Goal: Navigation & Orientation: Find specific page/section

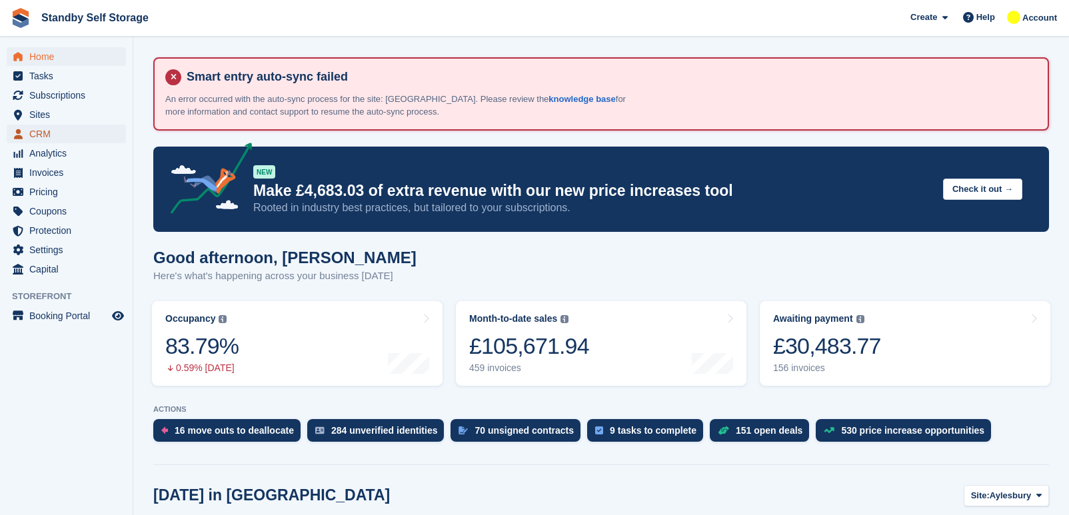
click at [55, 133] on span "CRM" at bounding box center [69, 134] width 80 height 19
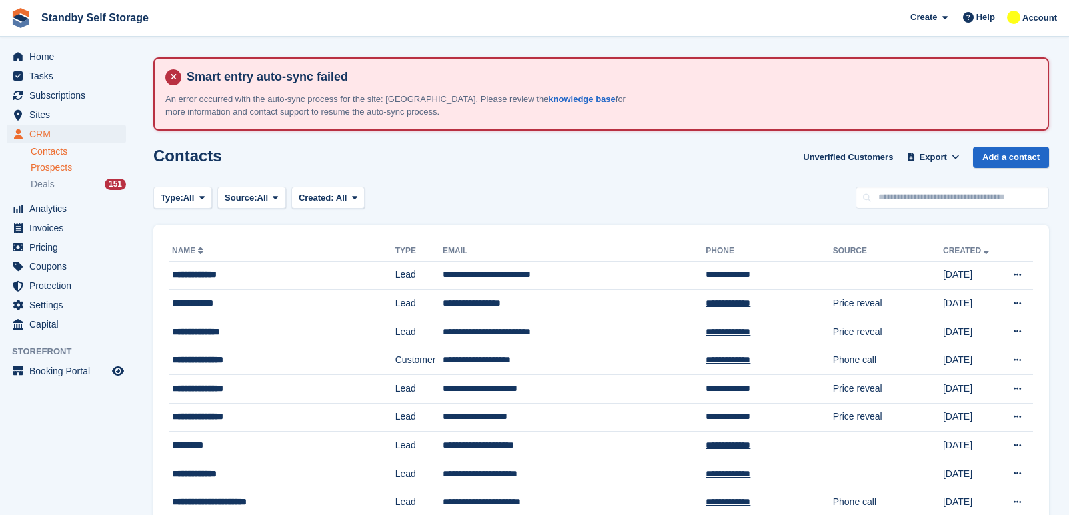
click at [63, 168] on span "Prospects" at bounding box center [51, 167] width 41 height 13
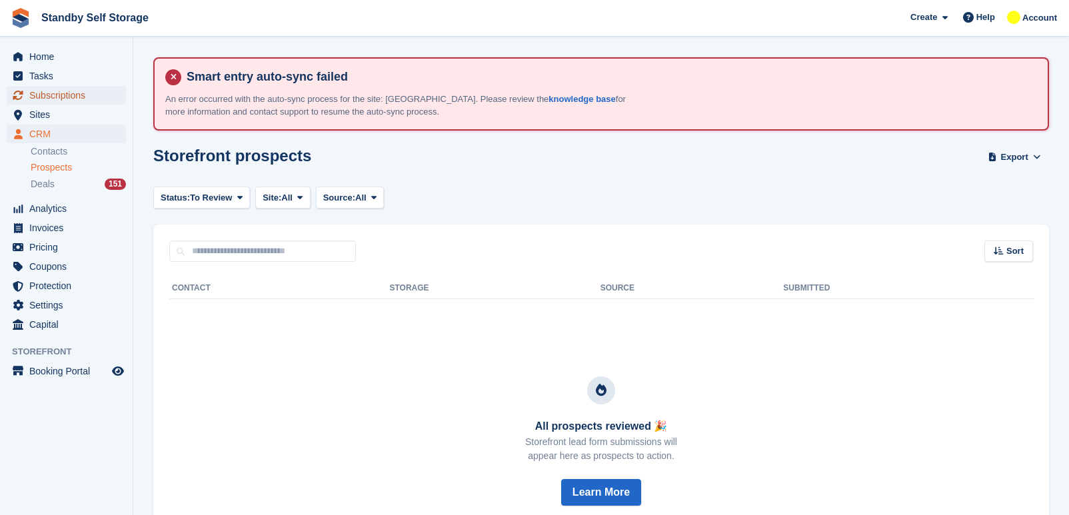
click at [71, 93] on span "Subscriptions" at bounding box center [69, 95] width 80 height 19
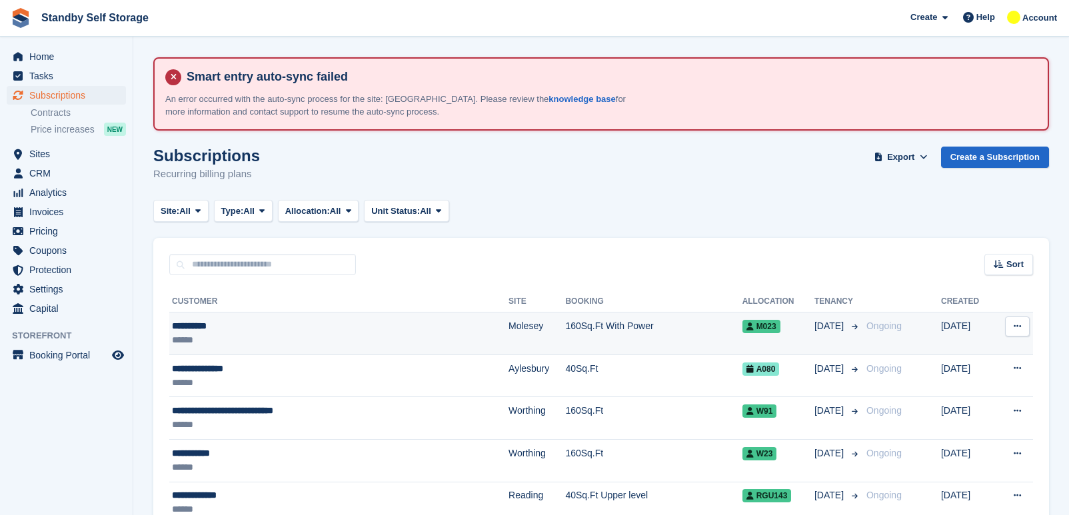
click at [274, 338] on div "******" at bounding box center [292, 340] width 241 height 14
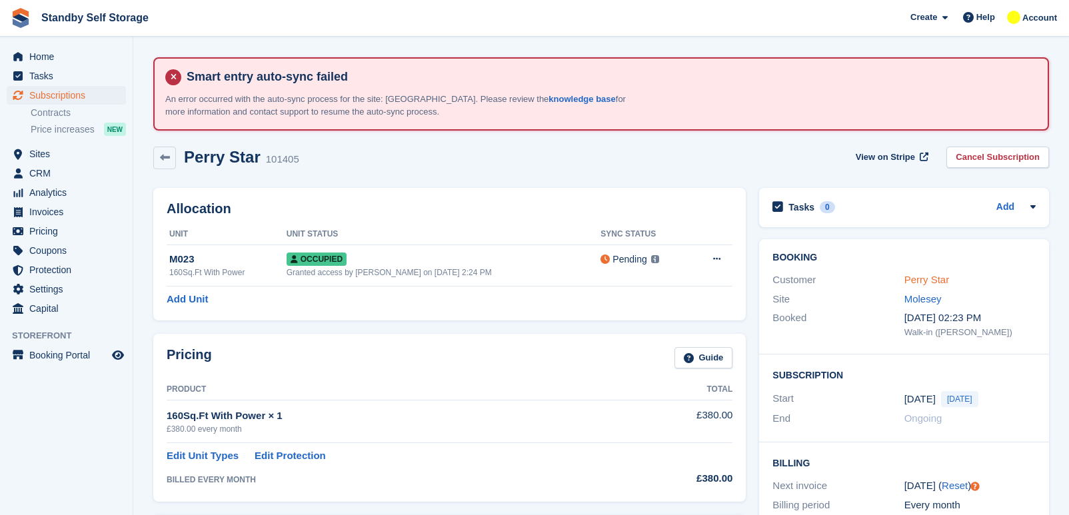
click at [927, 278] on link "Perry Star" at bounding box center [926, 279] width 45 height 11
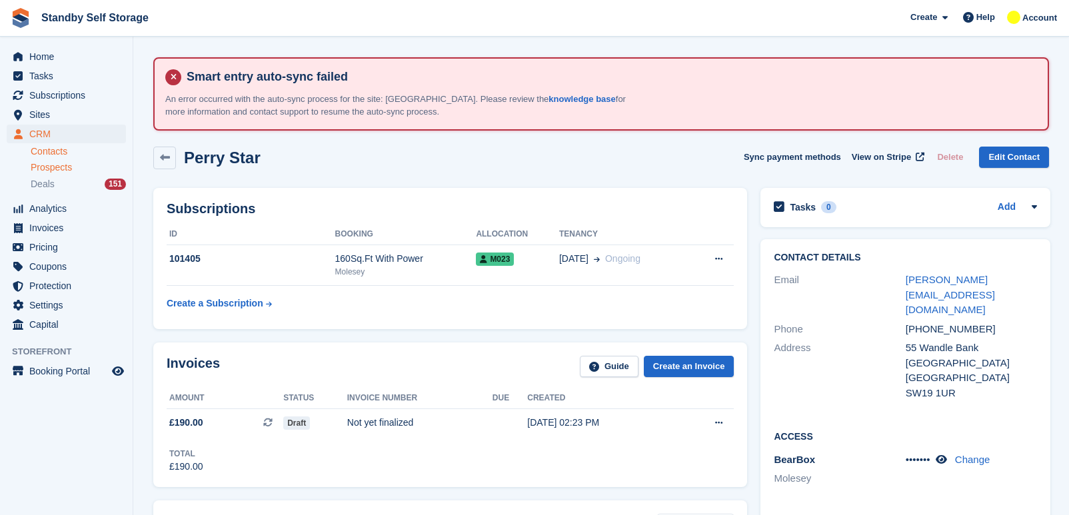
click at [55, 169] on span "Prospects" at bounding box center [51, 167] width 41 height 13
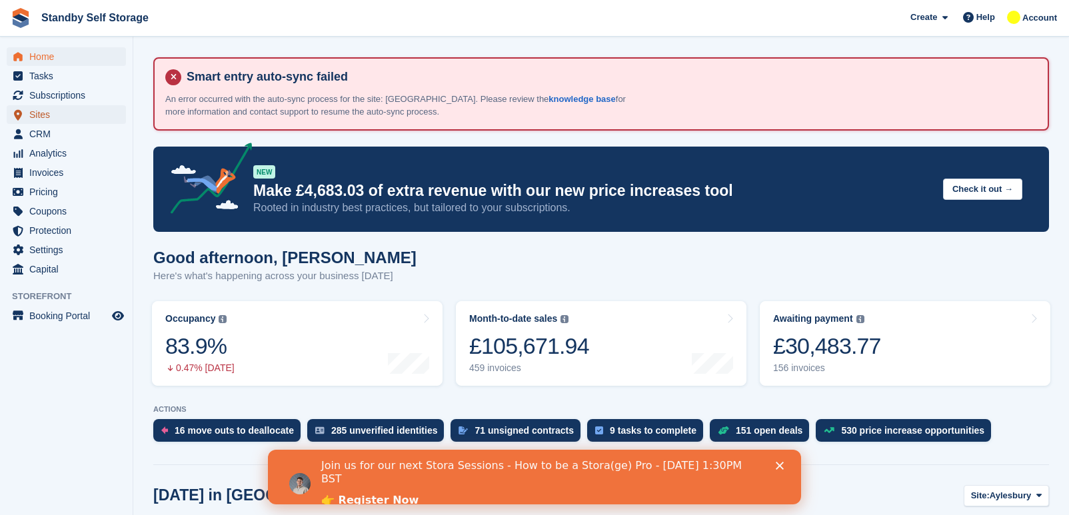
click at [71, 111] on span "Sites" at bounding box center [69, 114] width 80 height 19
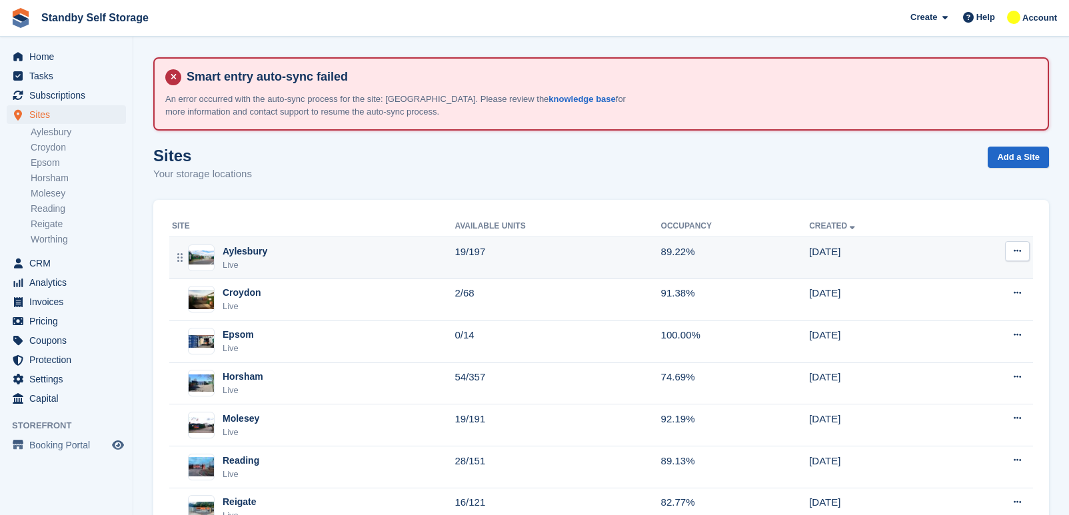
click at [290, 266] on div "Aylesbury Live" at bounding box center [313, 258] width 282 height 27
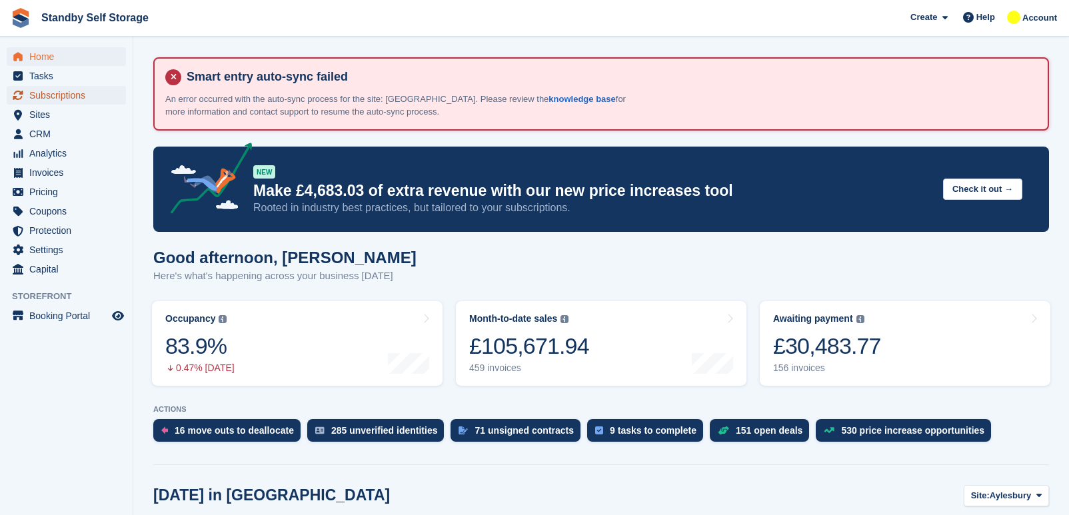
click at [91, 91] on span "Subscriptions" at bounding box center [69, 95] width 80 height 19
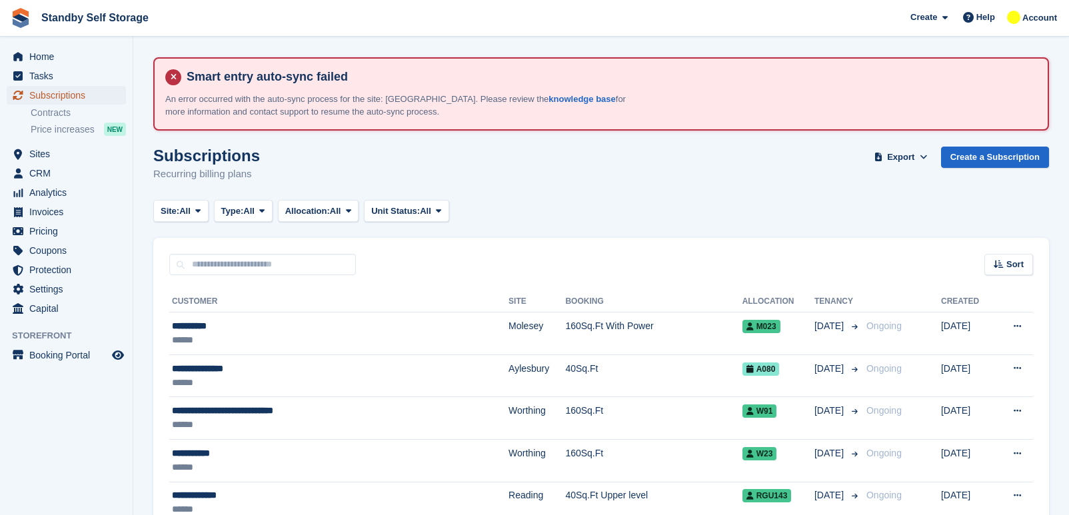
click at [77, 96] on span "Subscriptions" at bounding box center [69, 95] width 80 height 19
click at [213, 262] on input "text" at bounding box center [262, 265] width 187 height 22
type input "*******"
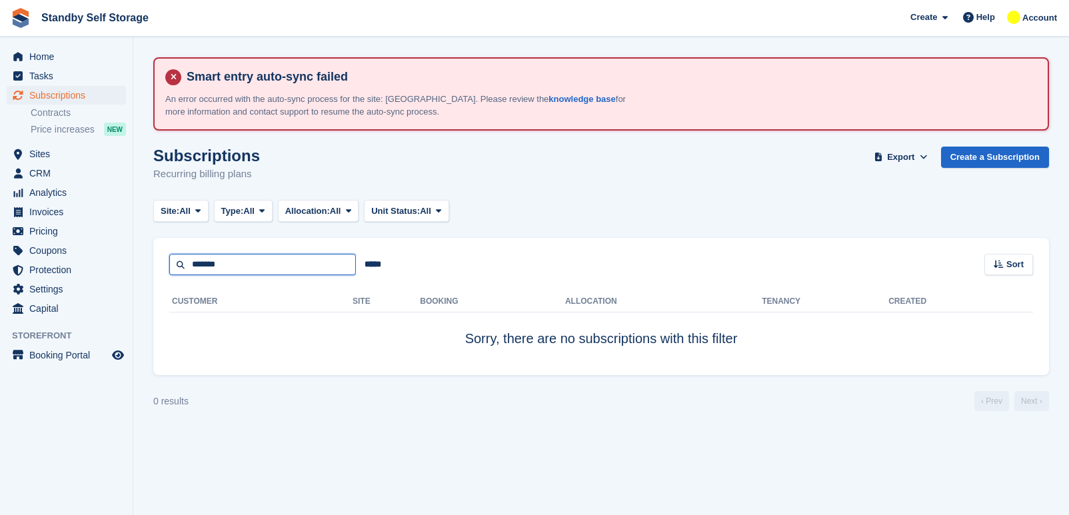
click at [251, 266] on input "*******" at bounding box center [262, 265] width 187 height 22
type input "*******"
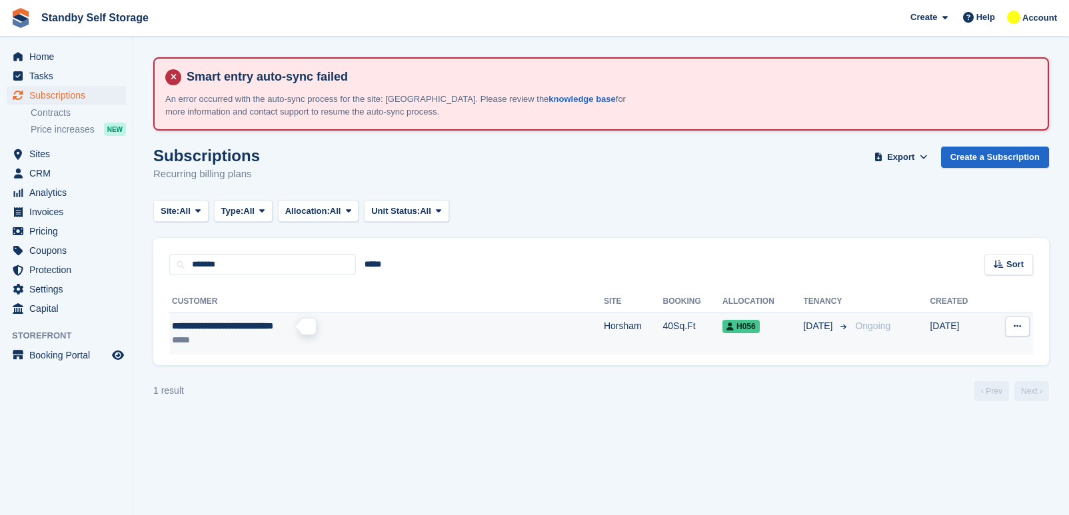
click at [270, 328] on span "**********" at bounding box center [222, 325] width 101 height 9
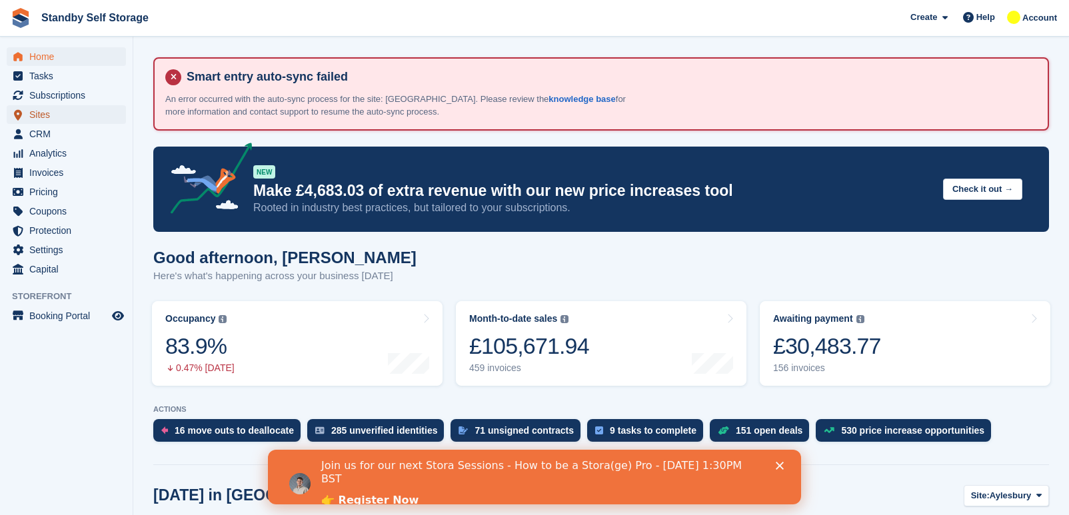
click at [66, 118] on span "Sites" at bounding box center [69, 114] width 80 height 19
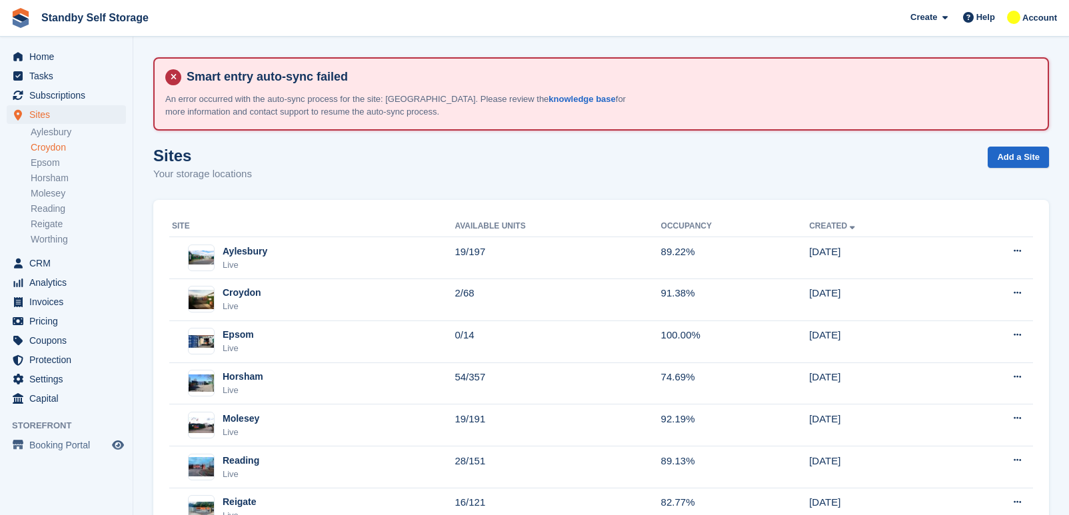
click at [61, 145] on link "Croydon" at bounding box center [78, 147] width 95 height 13
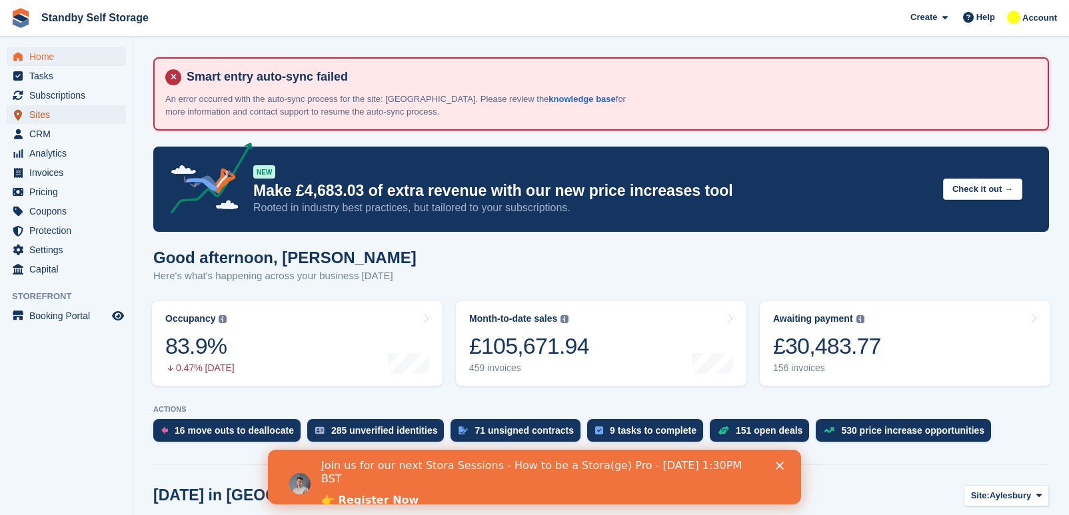
click at [73, 110] on span "Sites" at bounding box center [69, 114] width 80 height 19
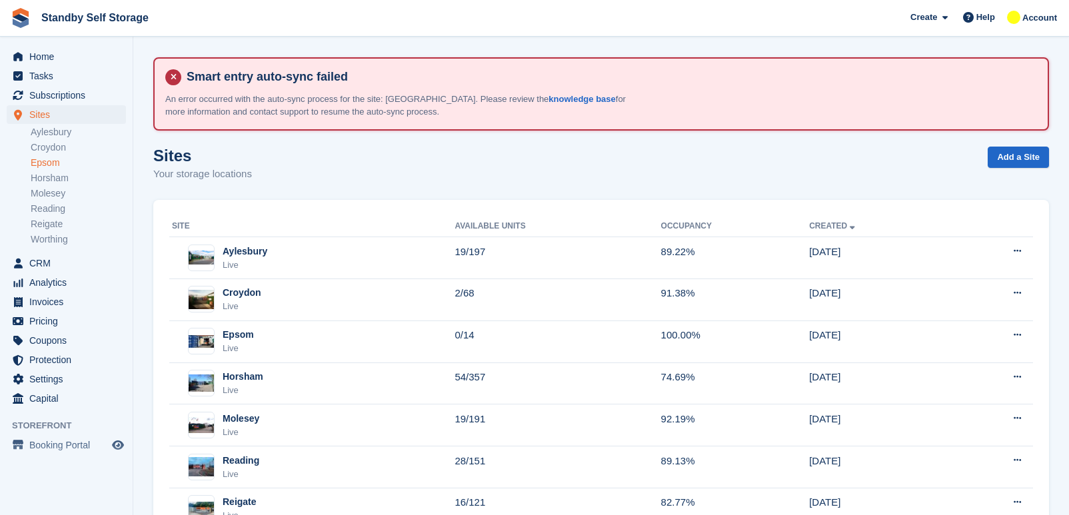
click at [58, 164] on link "Epsom" at bounding box center [78, 163] width 95 height 13
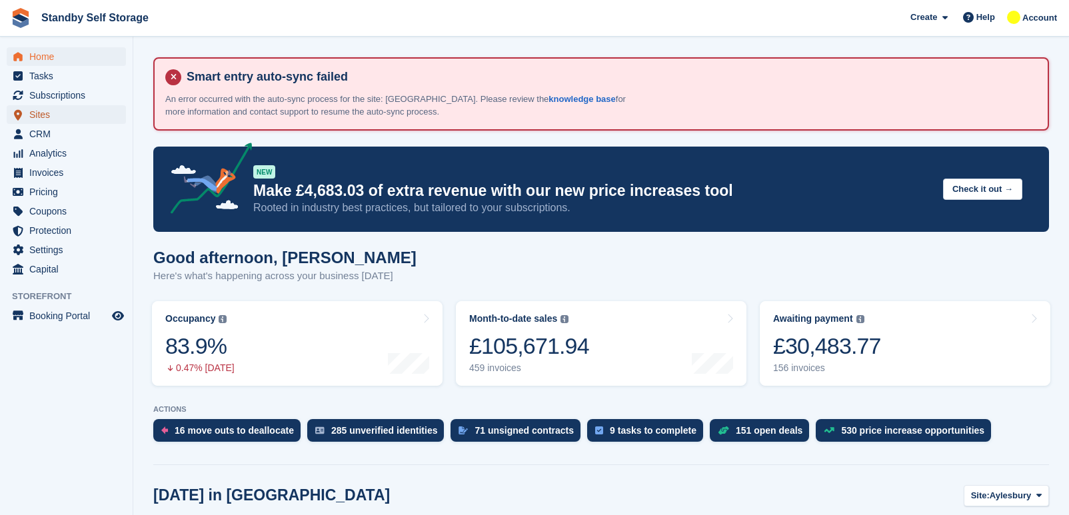
click at [61, 110] on span "Sites" at bounding box center [69, 114] width 80 height 19
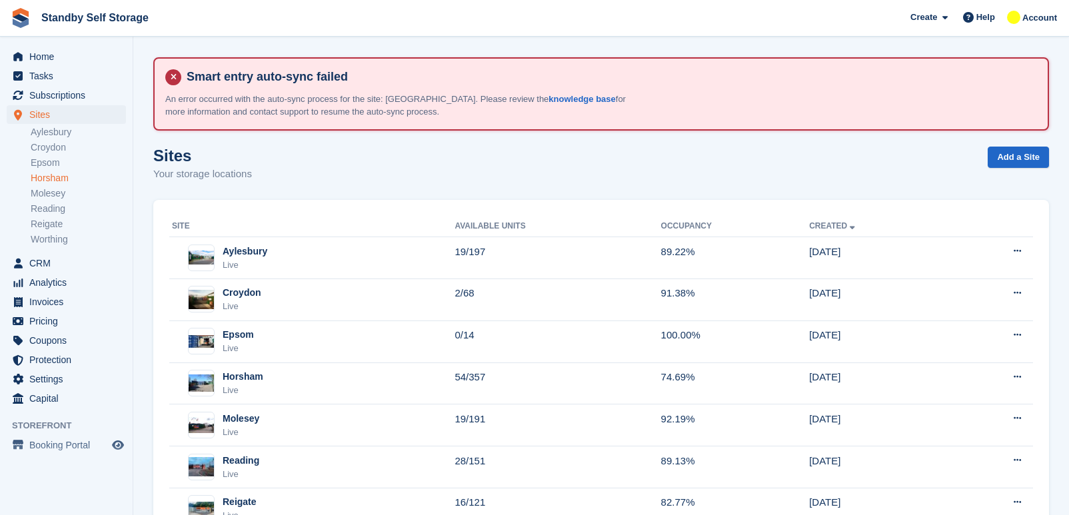
click at [58, 179] on link "Horsham" at bounding box center [78, 178] width 95 height 13
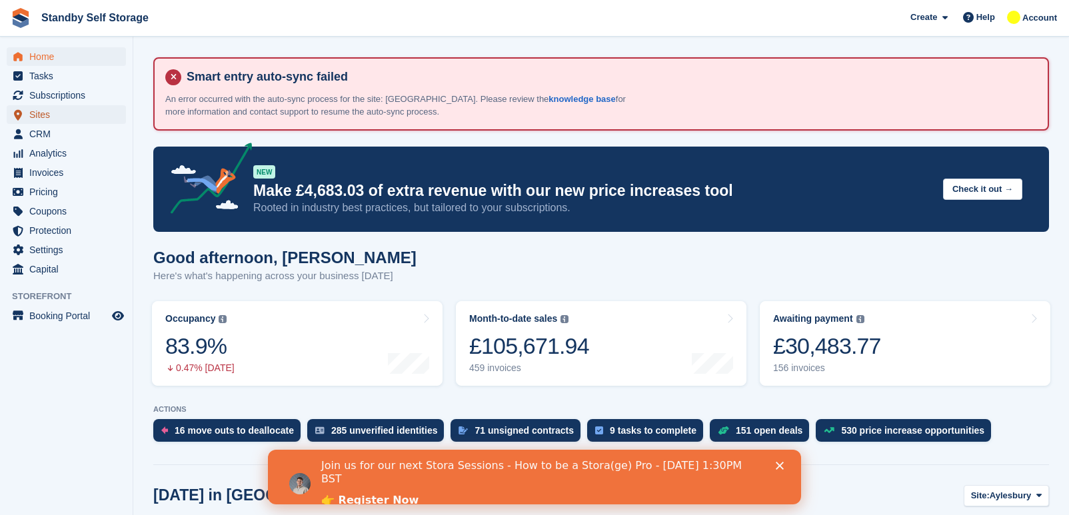
click at [53, 120] on span "Sites" at bounding box center [69, 114] width 80 height 19
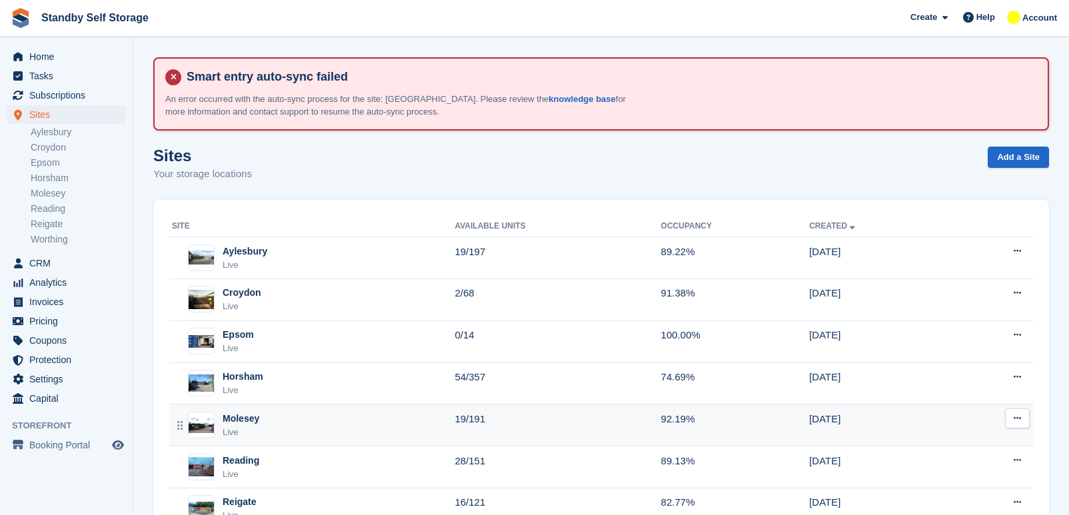
click at [271, 430] on div "Molesey Live" at bounding box center [313, 425] width 282 height 27
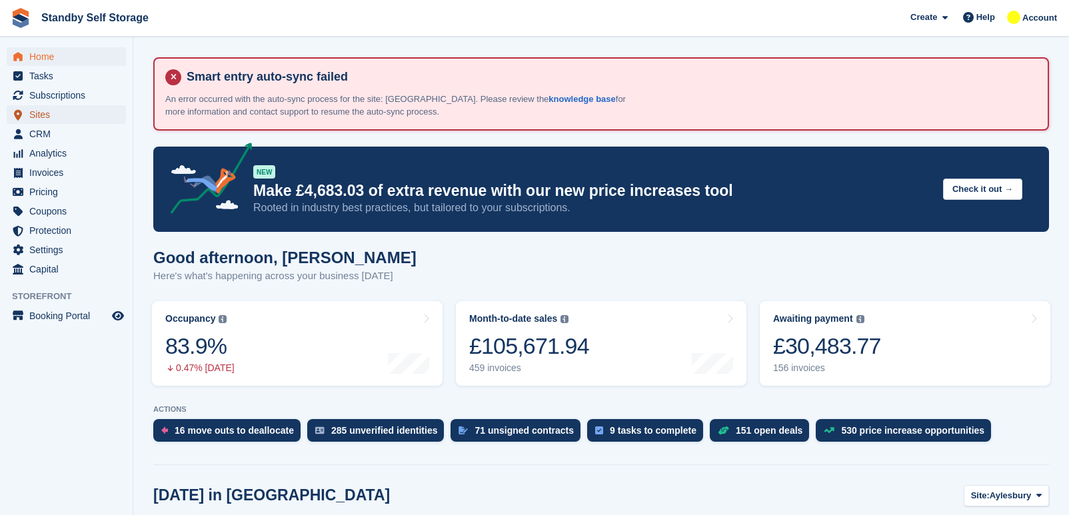
click at [47, 109] on span "Sites" at bounding box center [69, 114] width 80 height 19
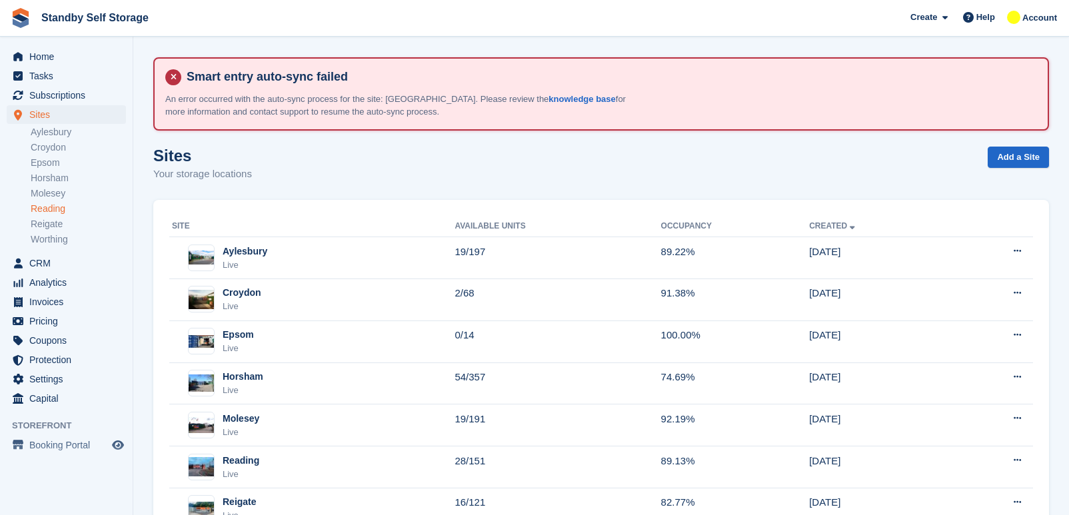
click at [57, 207] on link "Reading" at bounding box center [78, 209] width 95 height 13
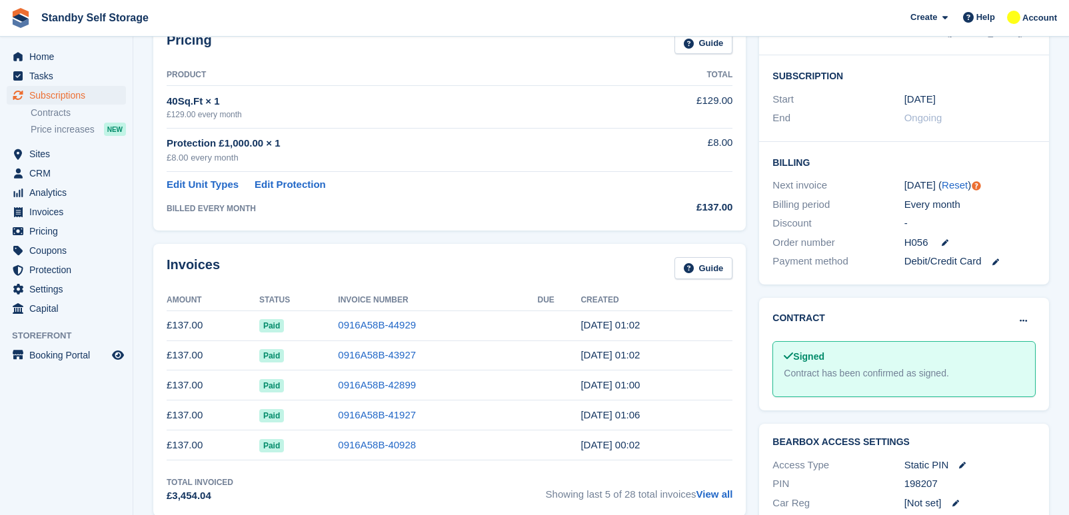
scroll to position [83, 0]
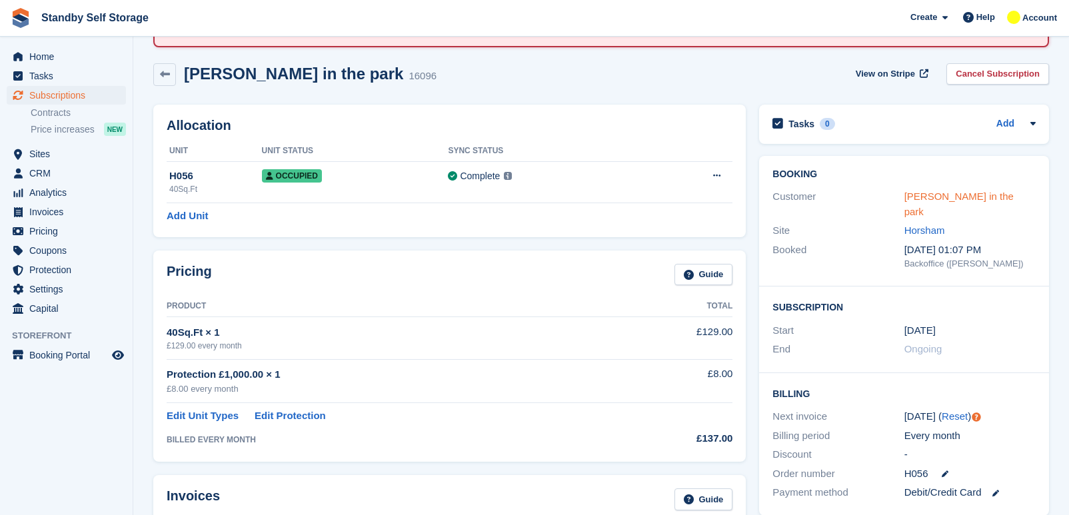
click at [945, 192] on link "Candice Klopper - Koffie in the park" at bounding box center [958, 204] width 109 height 27
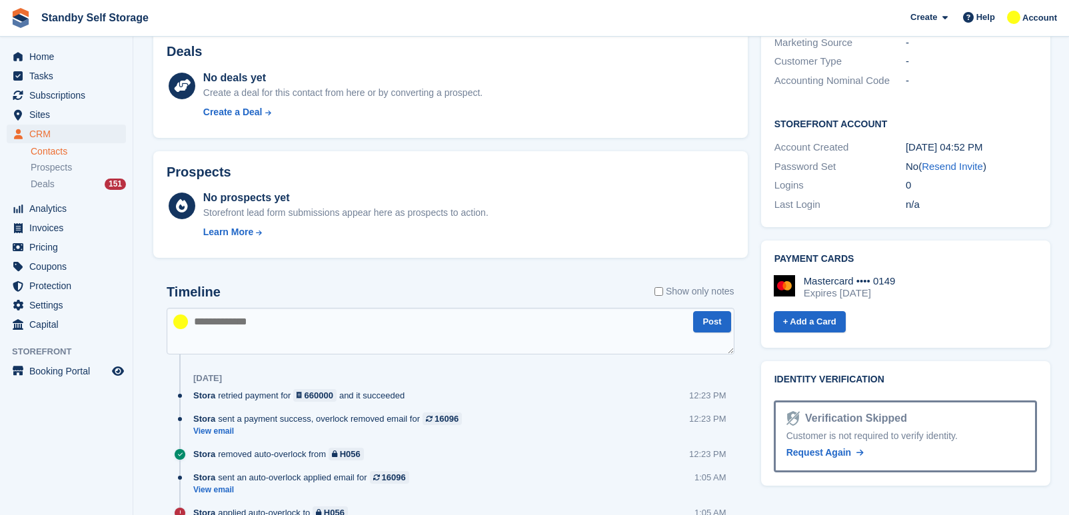
scroll to position [666, 0]
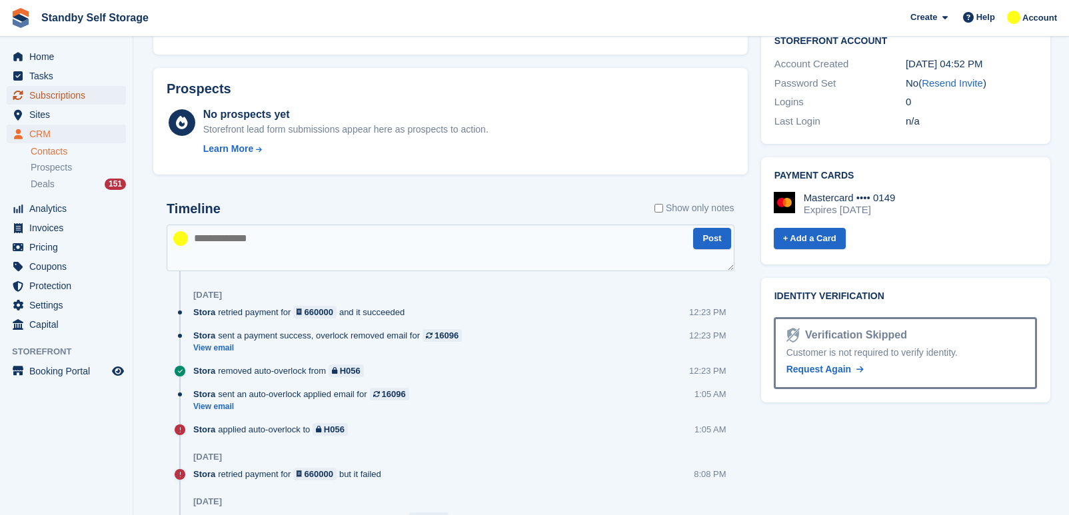
click at [78, 96] on span "Subscriptions" at bounding box center [69, 95] width 80 height 19
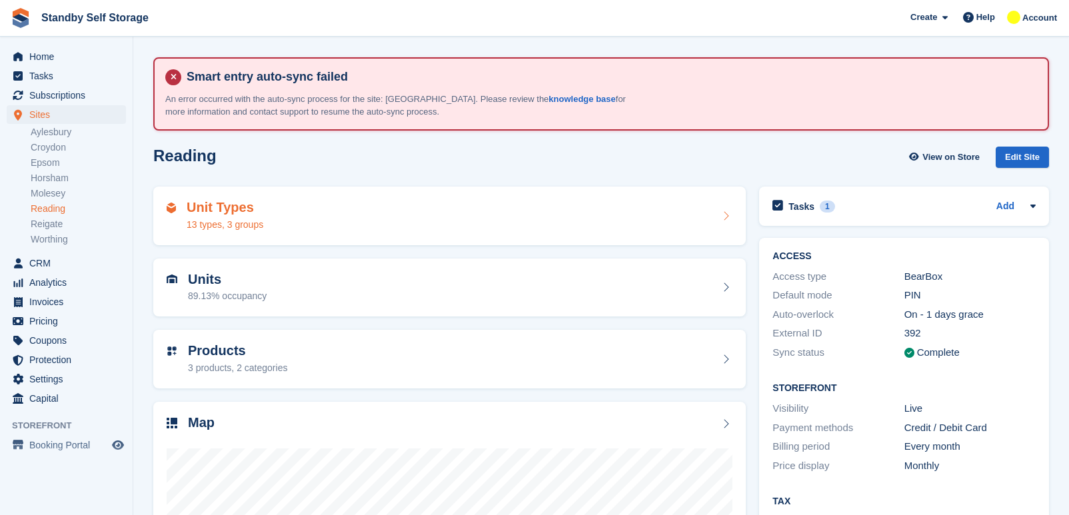
click at [264, 216] on div "Unit Types 13 types, 3 groups" at bounding box center [450, 216] width 566 height 32
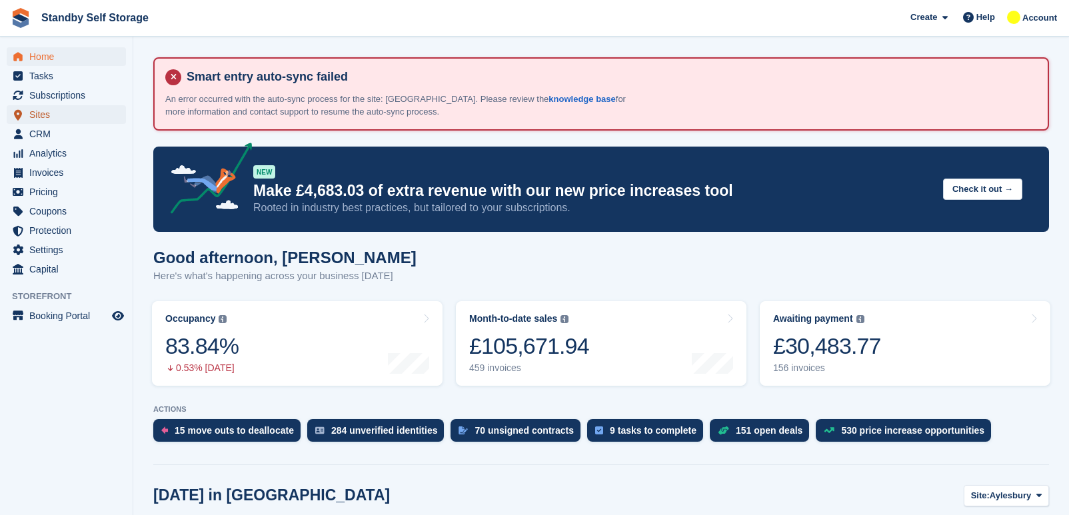
click at [49, 117] on span "Sites" at bounding box center [69, 114] width 80 height 19
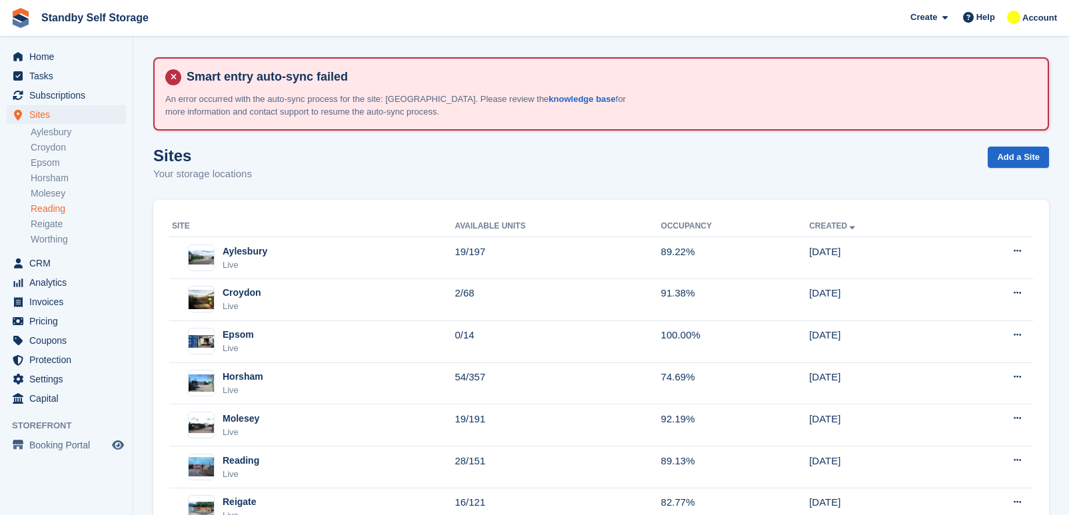
click at [61, 211] on link "Reading" at bounding box center [78, 209] width 95 height 13
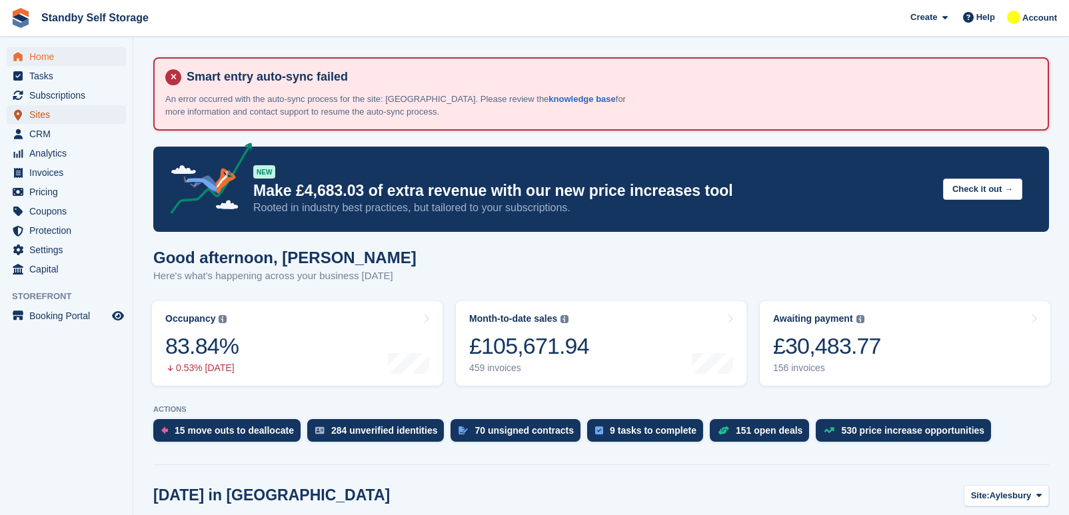
click at [43, 111] on span "Sites" at bounding box center [69, 114] width 80 height 19
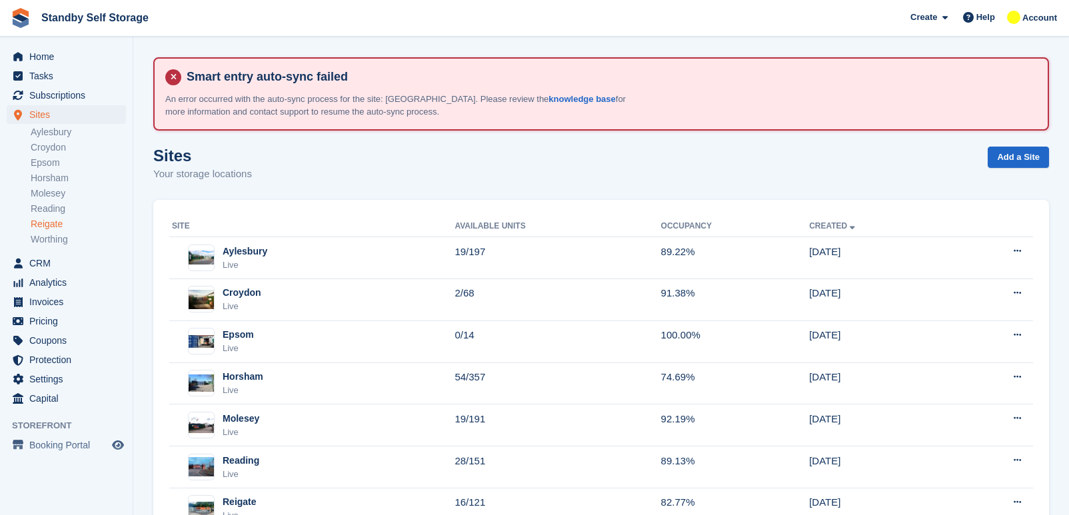
click at [65, 220] on link "Reigate" at bounding box center [78, 224] width 95 height 13
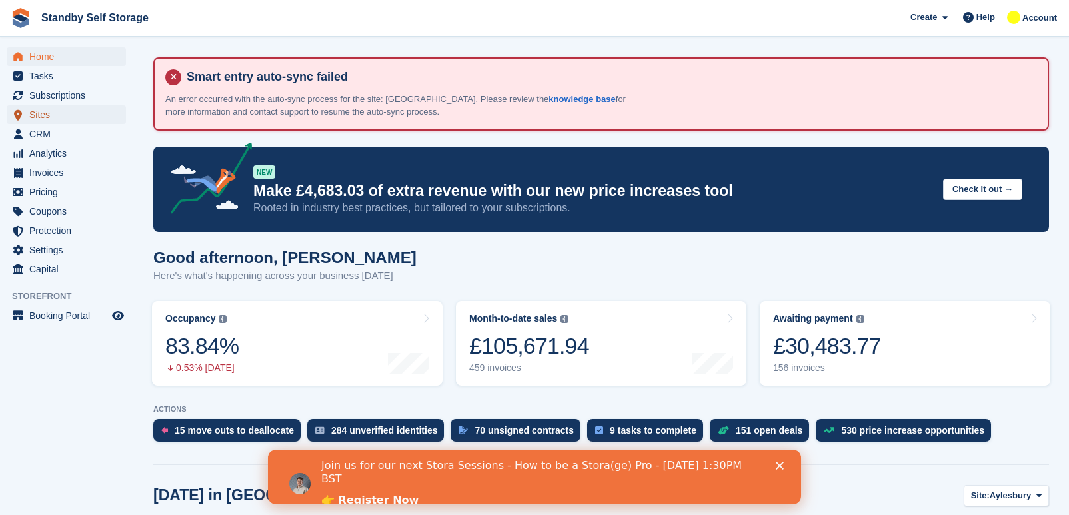
click at [47, 116] on span "Sites" at bounding box center [69, 114] width 80 height 19
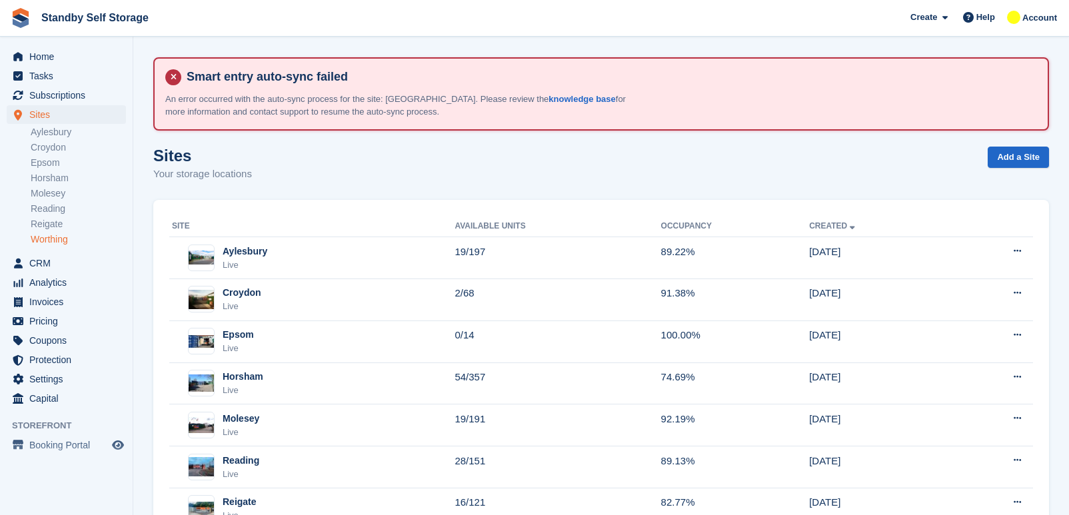
click at [53, 241] on link "Worthing" at bounding box center [78, 239] width 95 height 13
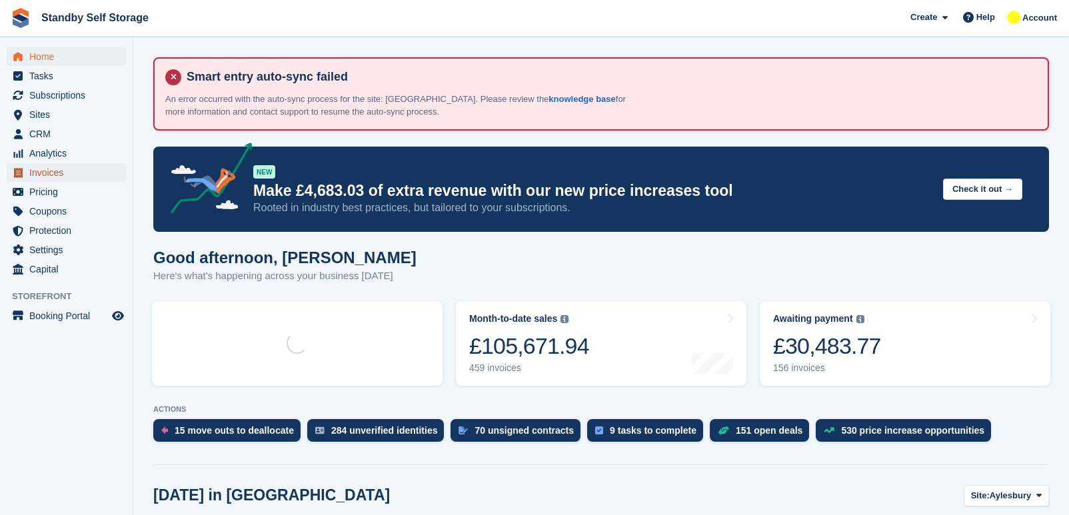
click at [54, 165] on span "Invoices" at bounding box center [69, 172] width 80 height 19
click at [73, 167] on span "Invoices" at bounding box center [69, 172] width 80 height 19
